Goal: Task Accomplishment & Management: Manage account settings

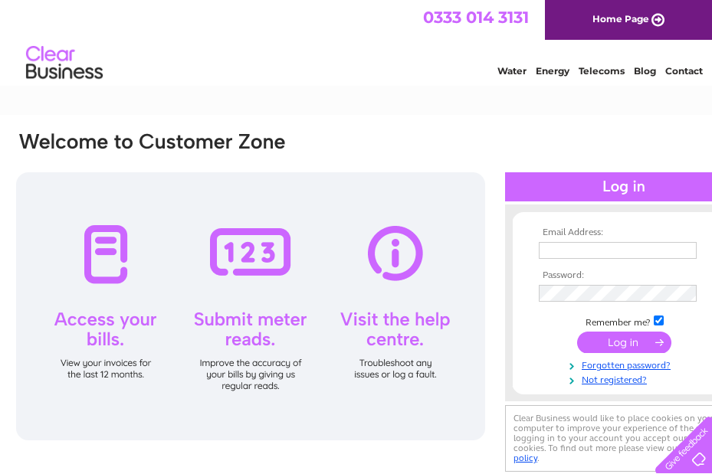
type input "accounts@ltrcastles.com"
click at [617, 342] on input "submit" at bounding box center [624, 342] width 94 height 21
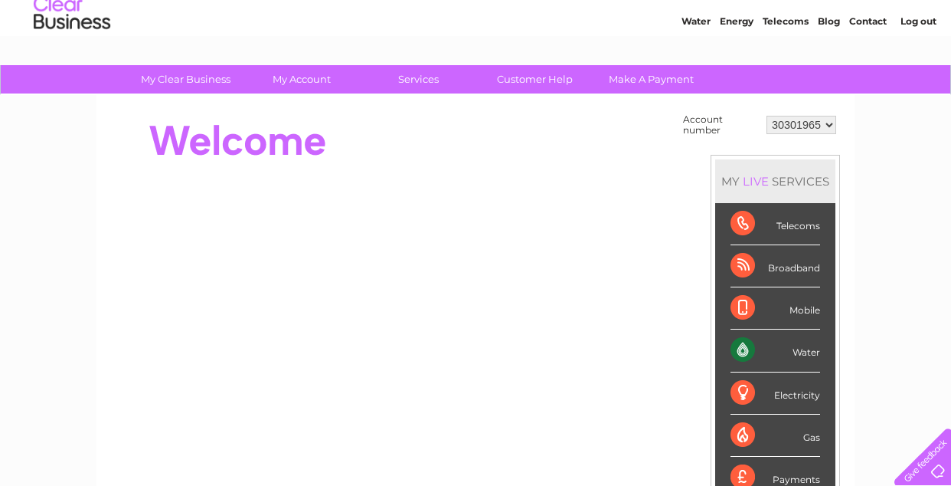
scroll to position [77, 0]
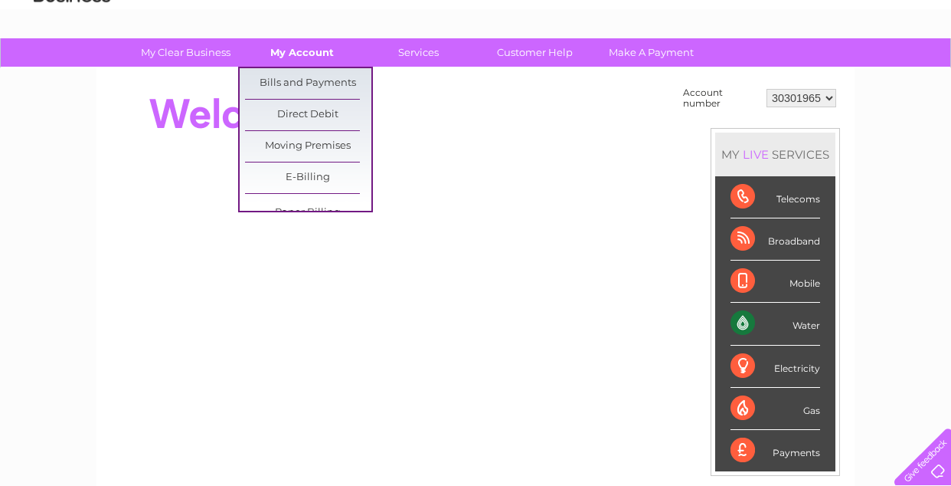
click at [293, 51] on link "My Account" at bounding box center [302, 52] width 126 height 28
click at [306, 84] on link "Bills and Payments" at bounding box center [308, 83] width 126 height 31
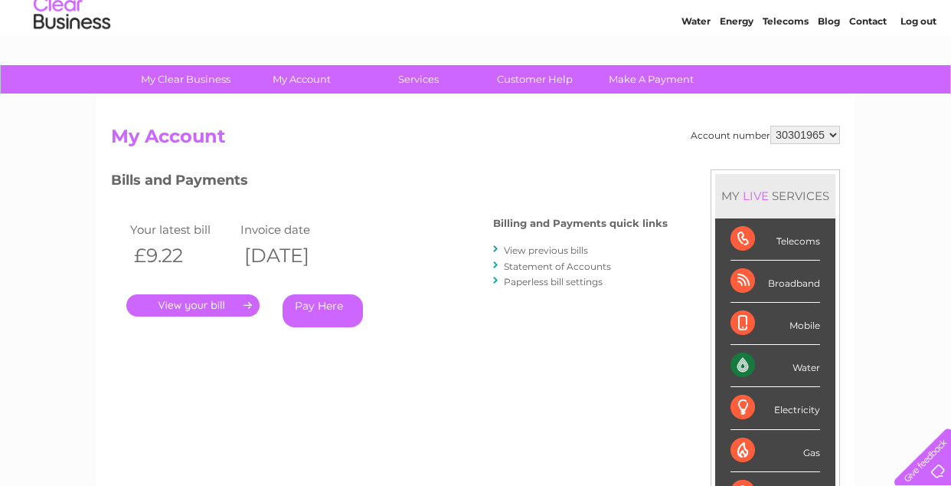
scroll to position [77, 0]
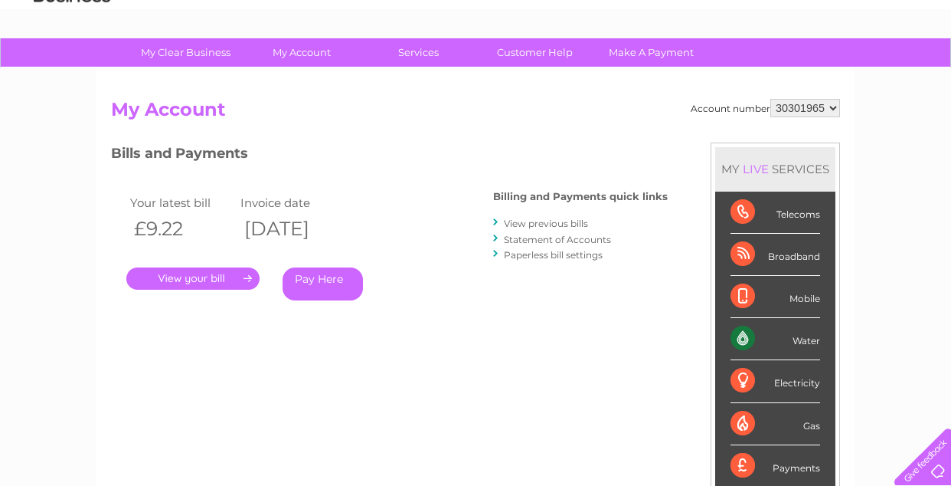
click at [194, 276] on link "." at bounding box center [192, 278] width 133 height 22
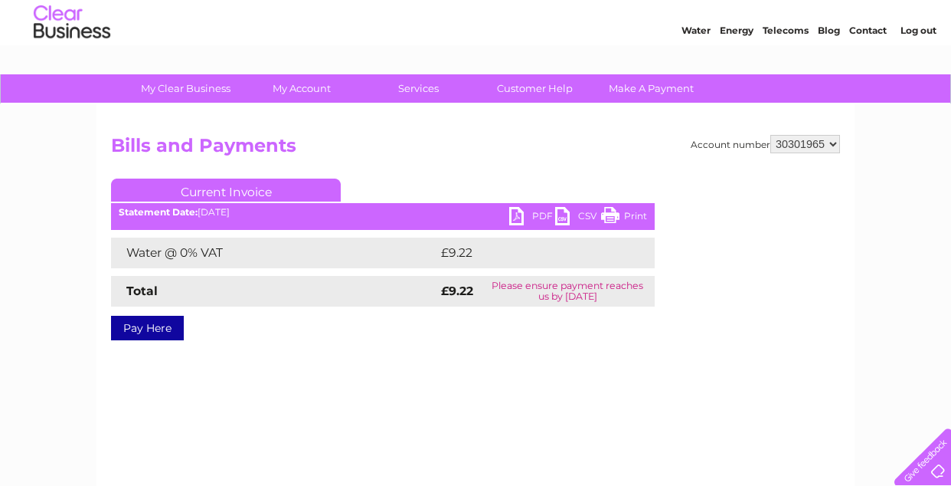
scroll to position [77, 0]
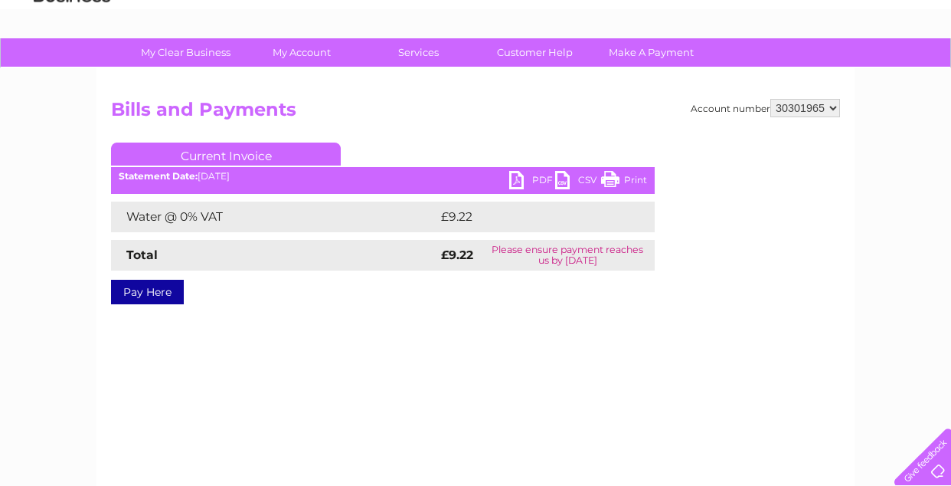
click at [533, 176] on link "PDF" at bounding box center [532, 182] width 46 height 22
